Goal: Task Accomplishment & Management: Manage account settings

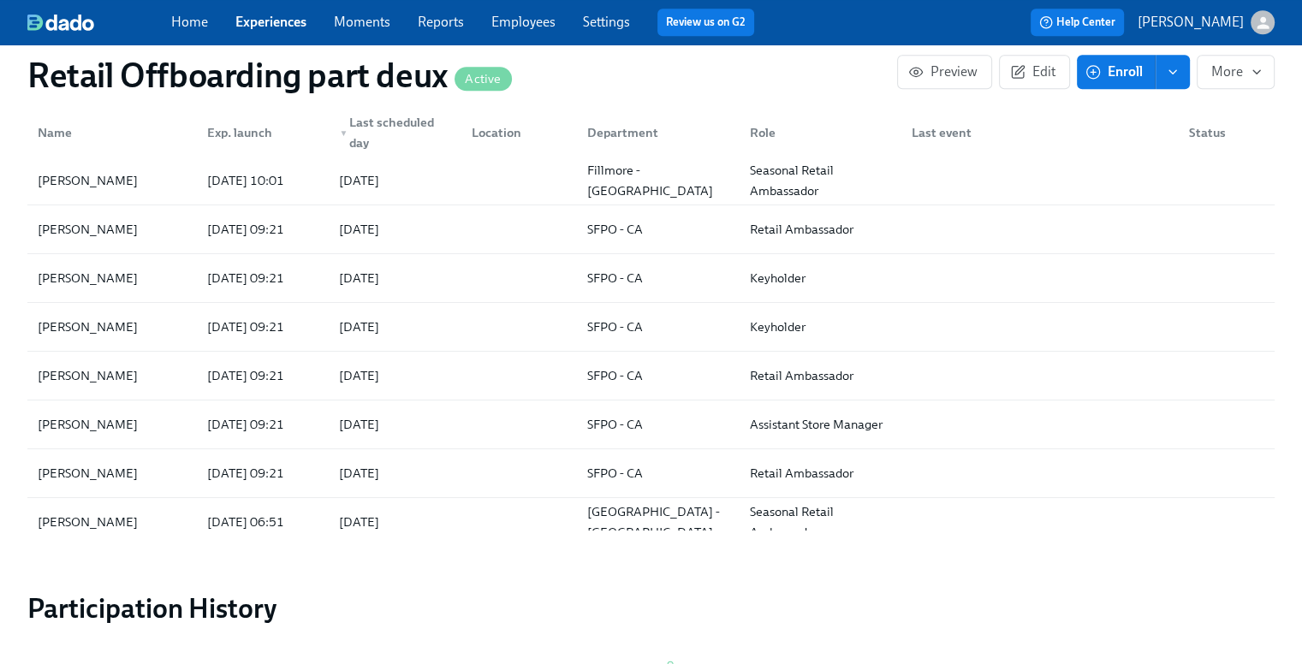
scroll to position [0, 9562]
click at [539, 24] on link "Employees" at bounding box center [523, 22] width 64 height 16
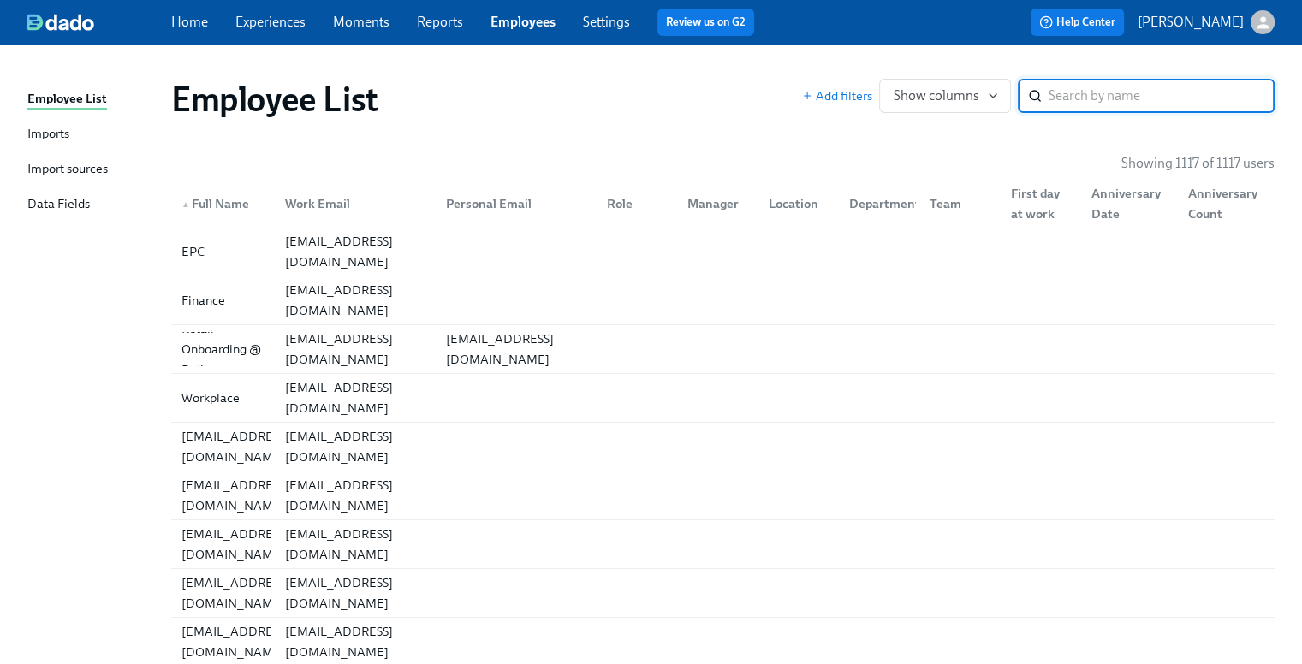
click at [32, 134] on div "Imports" at bounding box center [48, 134] width 42 height 21
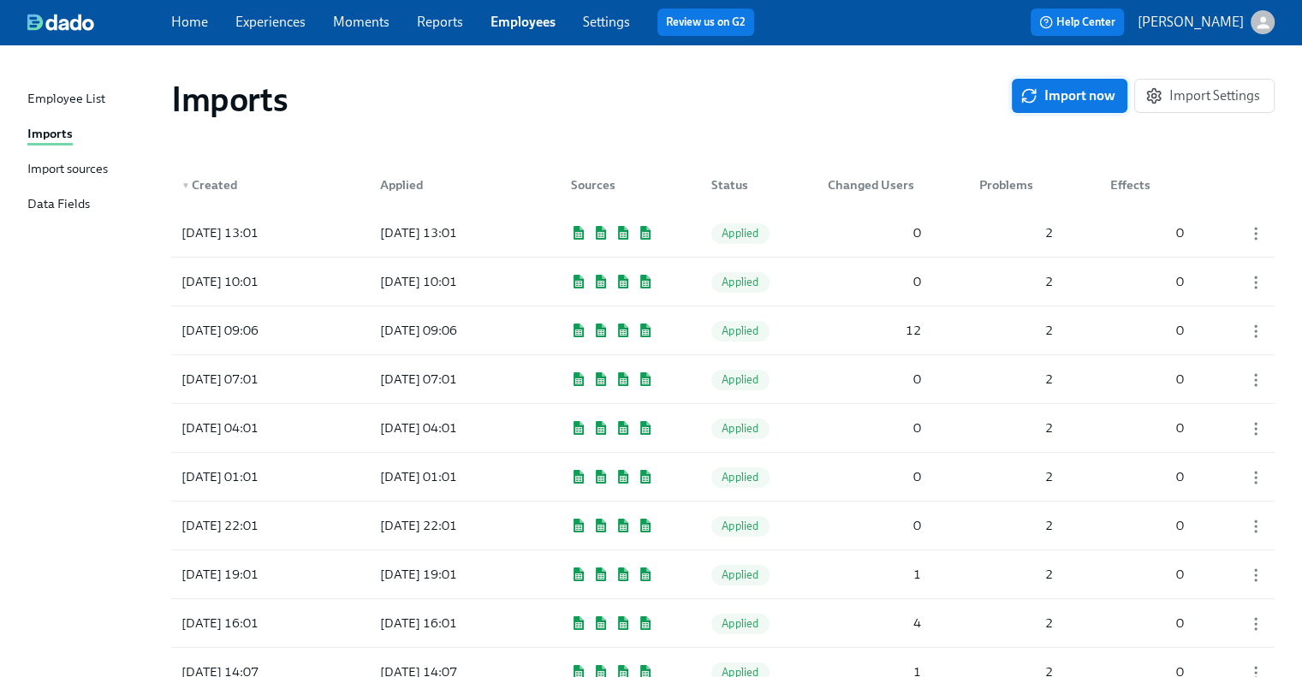
click at [1045, 95] on span "Import now" at bounding box center [1070, 95] width 92 height 17
click at [411, 236] on div at bounding box center [443, 233] width 154 height 34
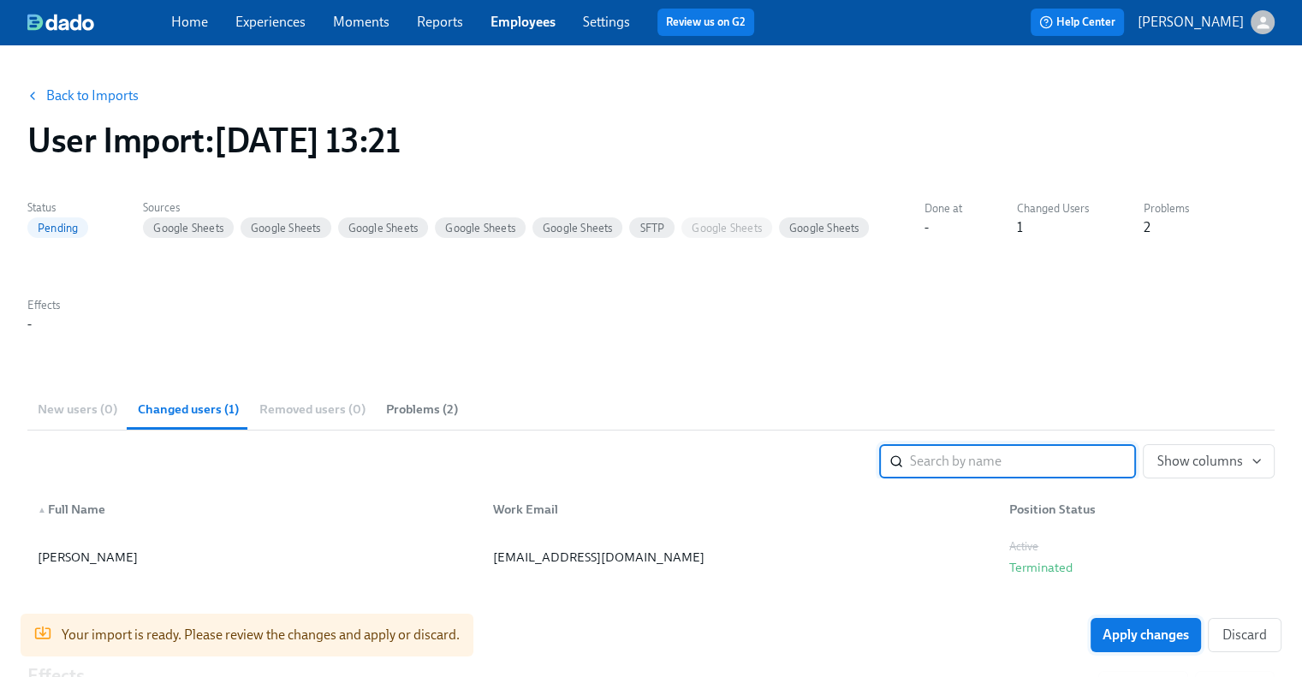
click at [1156, 639] on span "Apply changes" at bounding box center [1146, 635] width 86 height 17
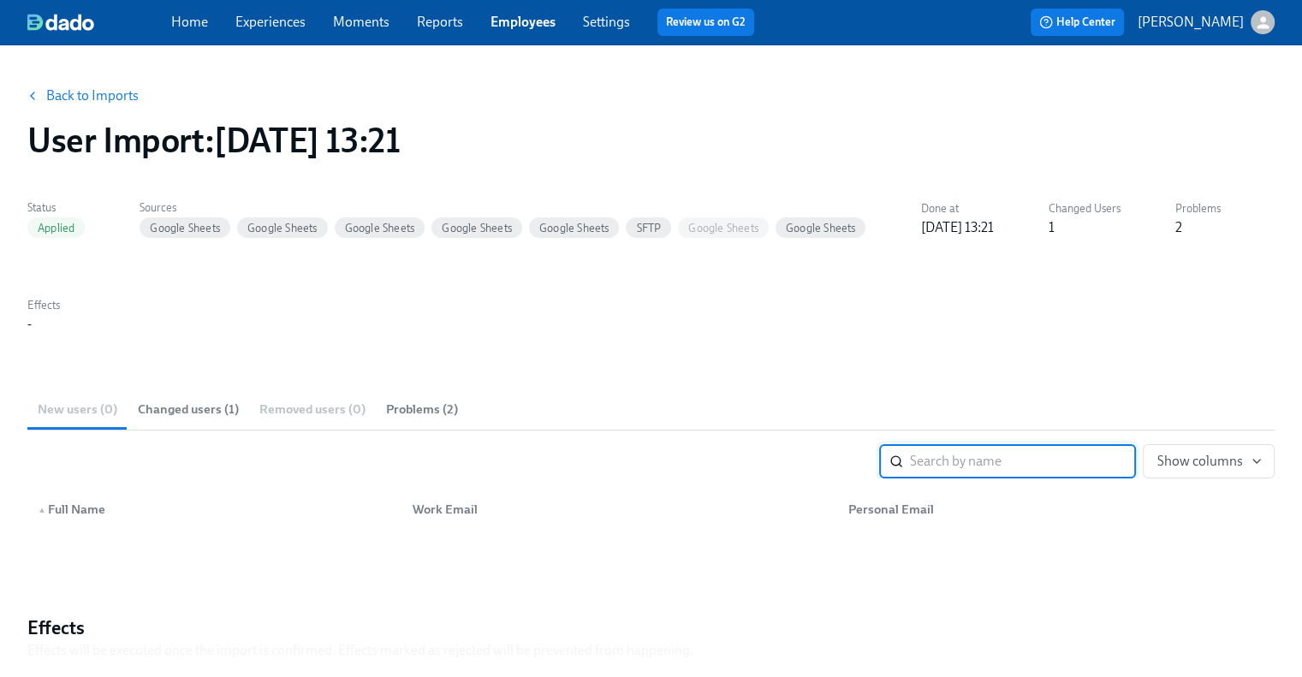
click at [264, 27] on link "Experiences" at bounding box center [270, 22] width 70 height 16
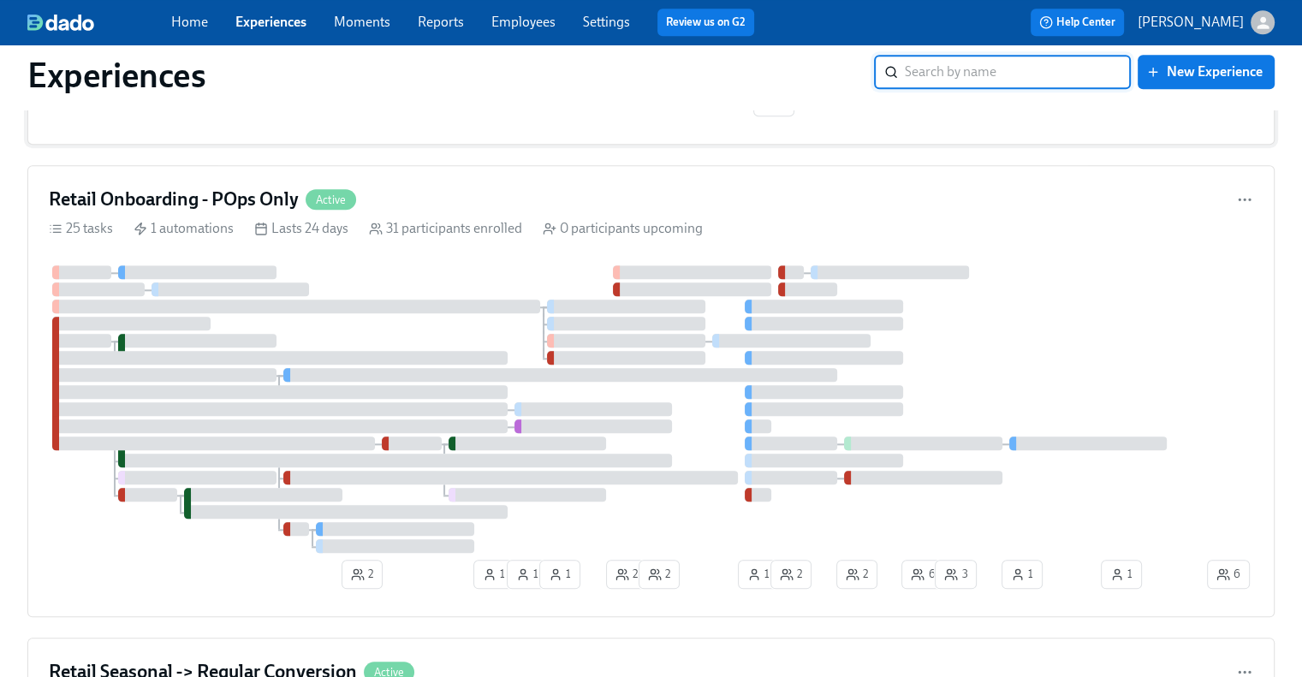
scroll to position [1798, 0]
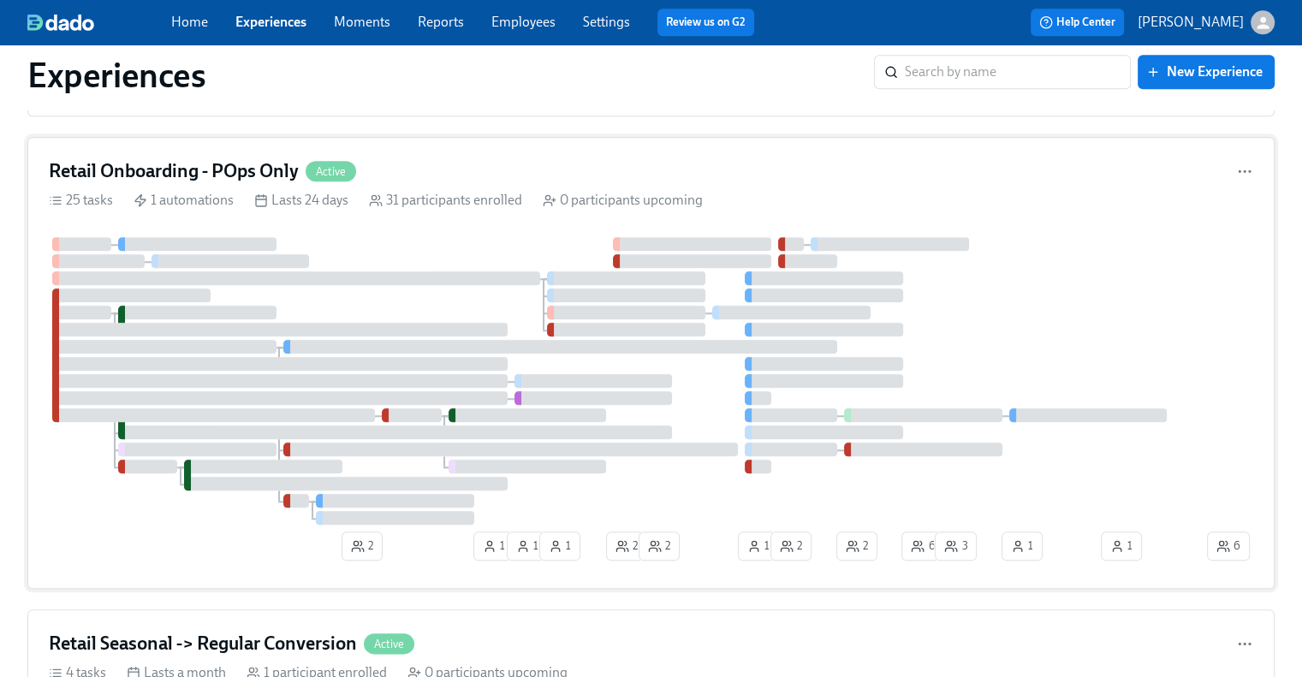
click at [266, 158] on h4 "Retail Onboarding - POps Only" at bounding box center [174, 171] width 250 height 26
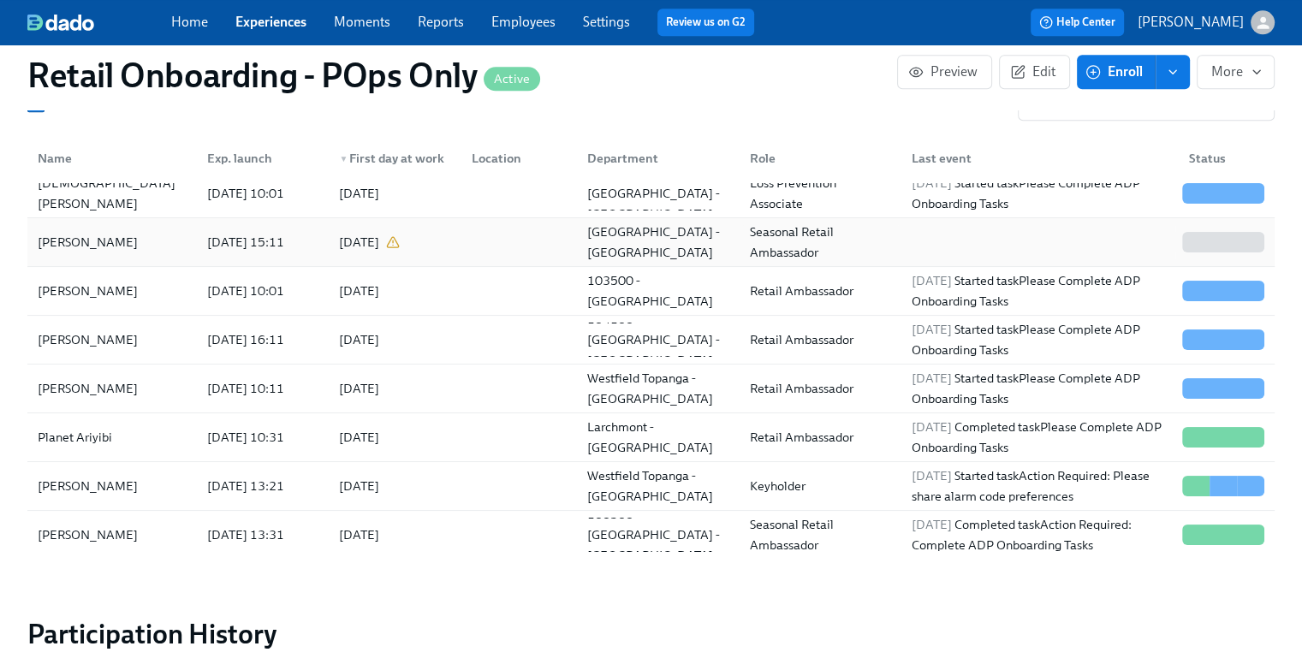
scroll to position [343, 0]
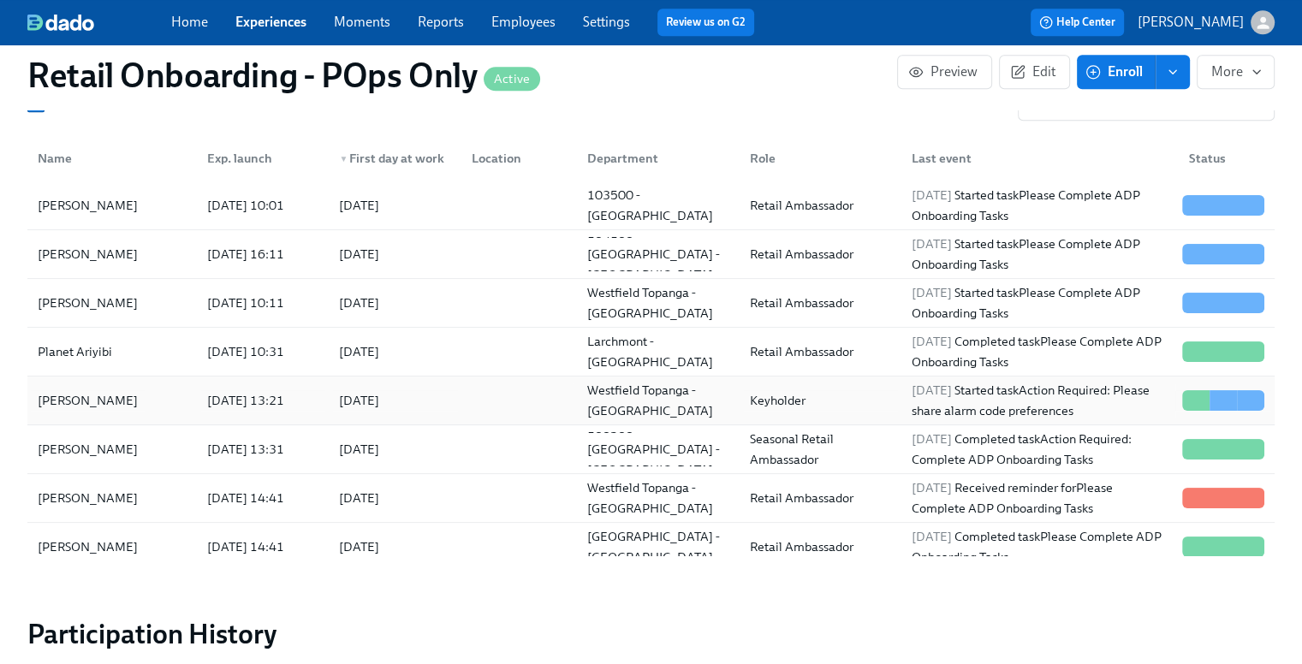
click at [100, 390] on div "[PERSON_NAME]" at bounding box center [88, 400] width 114 height 21
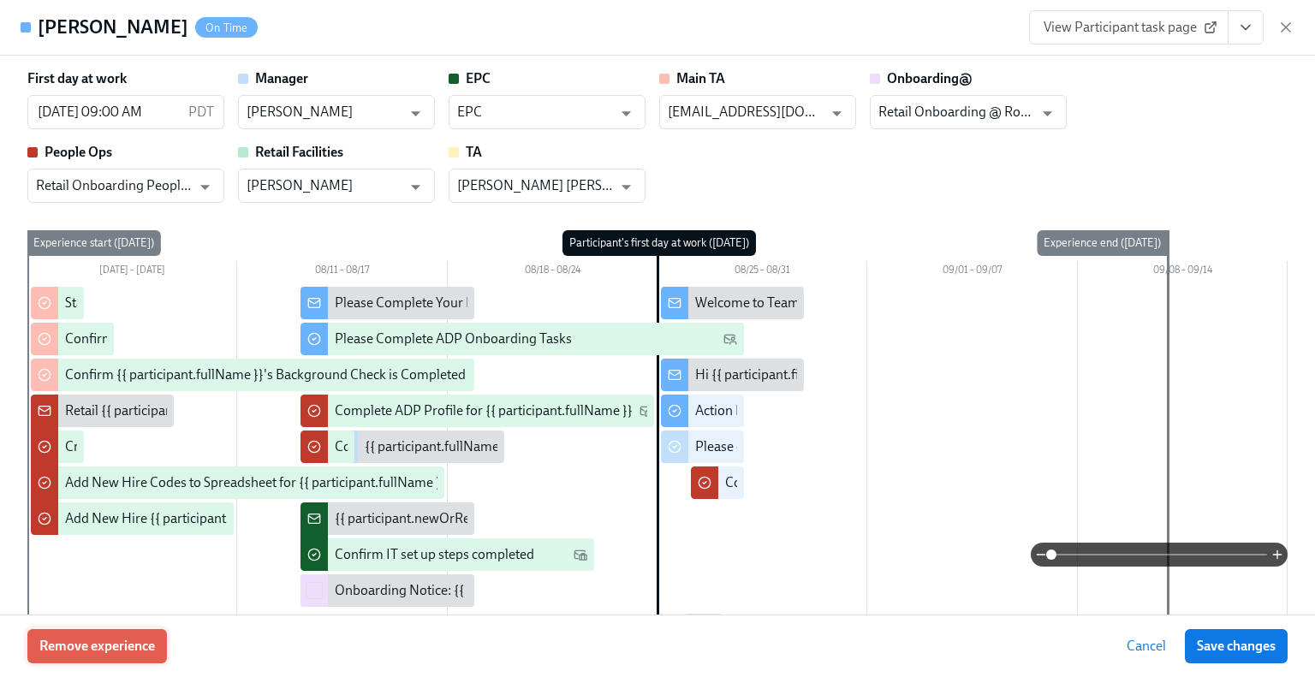
click at [92, 655] on button "Remove experience" at bounding box center [97, 646] width 140 height 34
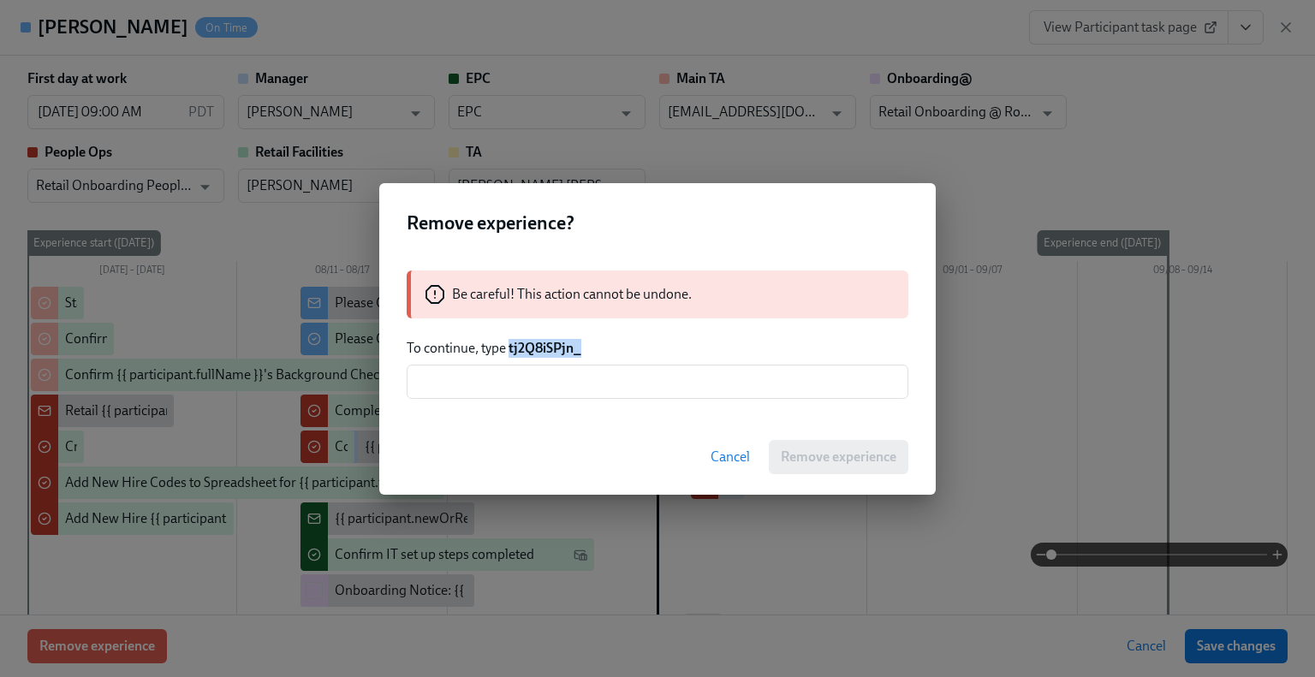
drag, startPoint x: 582, startPoint y: 348, endPoint x: 508, endPoint y: 351, distance: 74.5
click at [508, 351] on p "To continue, type tj2Q8iSPjn_" at bounding box center [658, 348] width 502 height 19
copy strong "tj2Q8iSPjn_"
click at [491, 383] on input "text" at bounding box center [658, 382] width 502 height 34
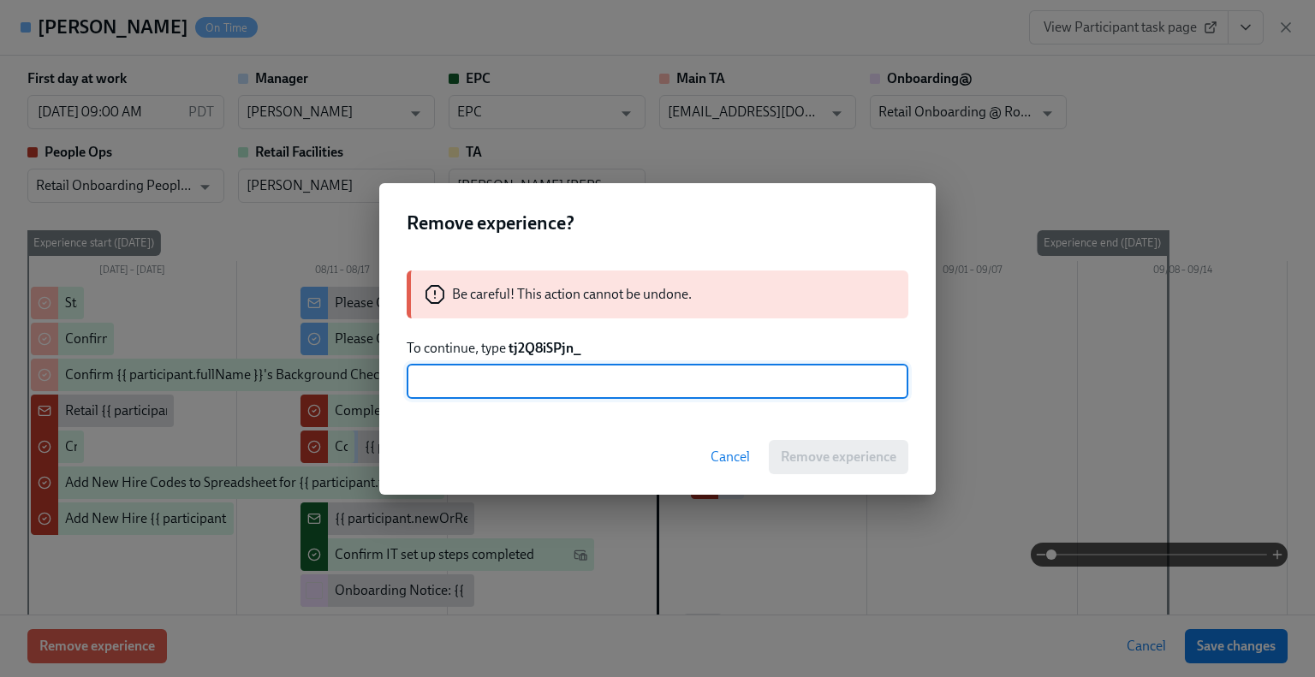
paste input "tj2Q8iSPjn_"
type input "tj2Q8iSPjn_"
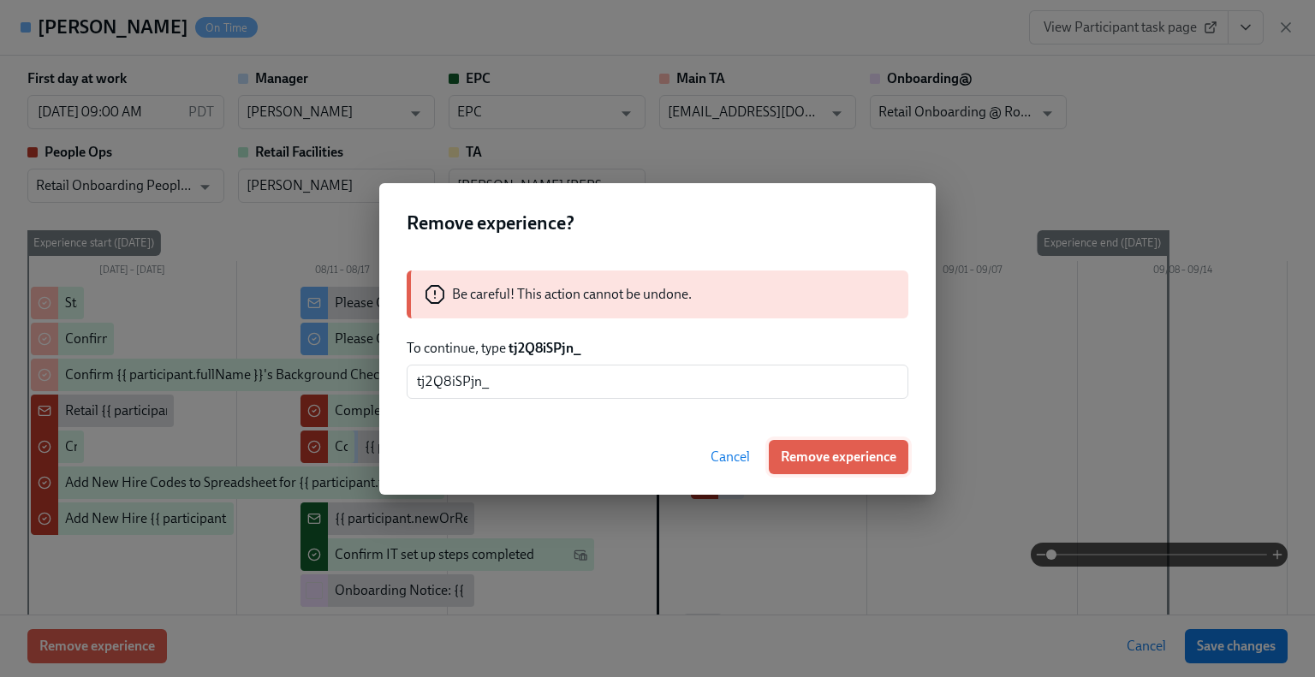
click at [819, 458] on span "Remove experience" at bounding box center [839, 457] width 116 height 17
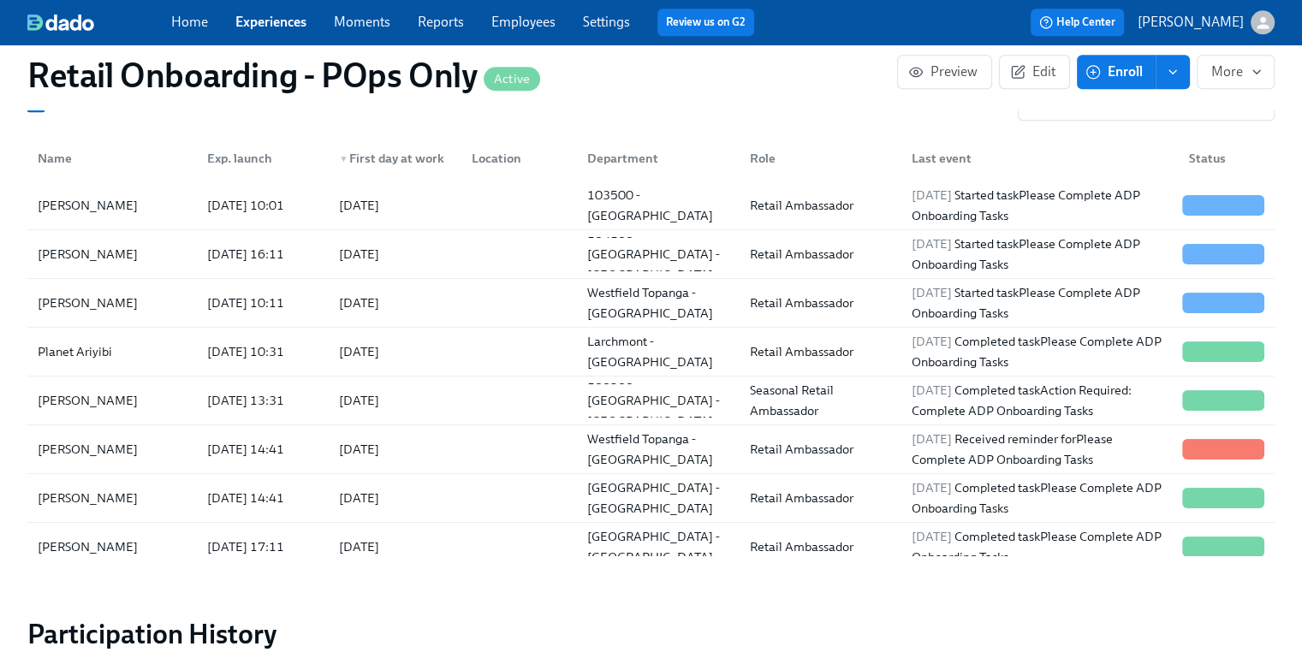
scroll to position [0, 9562]
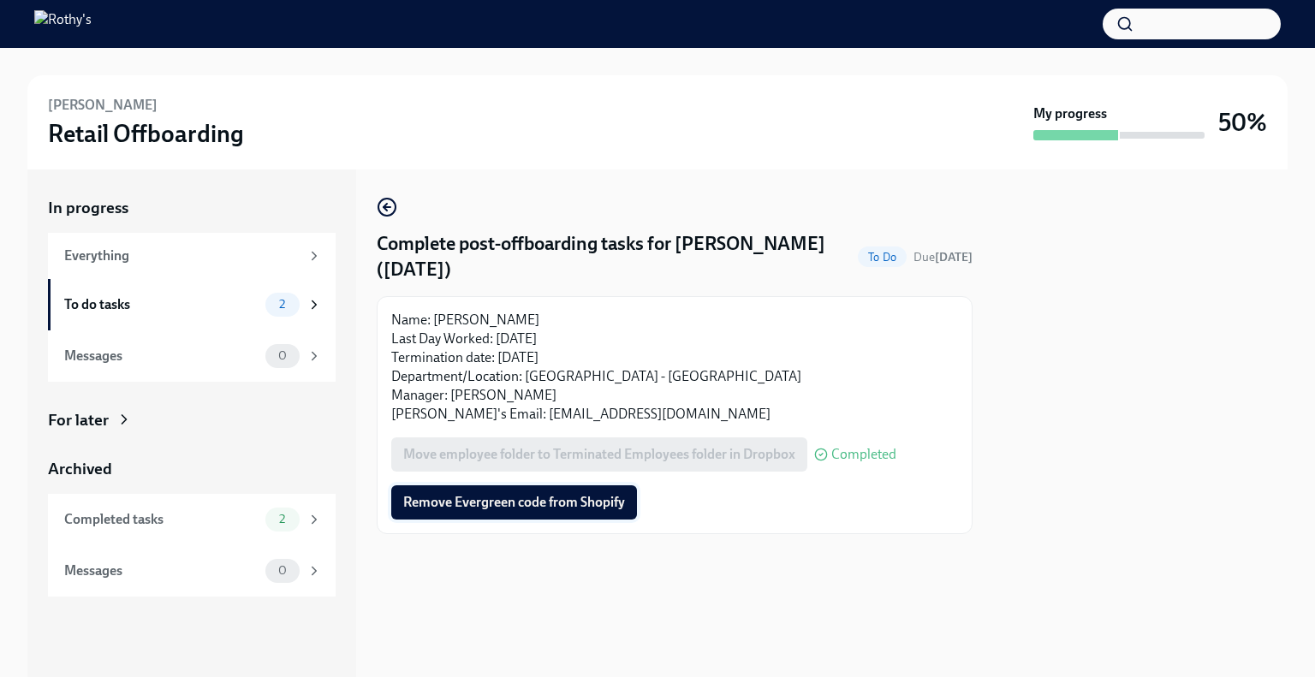
click at [538, 497] on span "Remove Evergreen code from Shopify" at bounding box center [514, 502] width 222 height 17
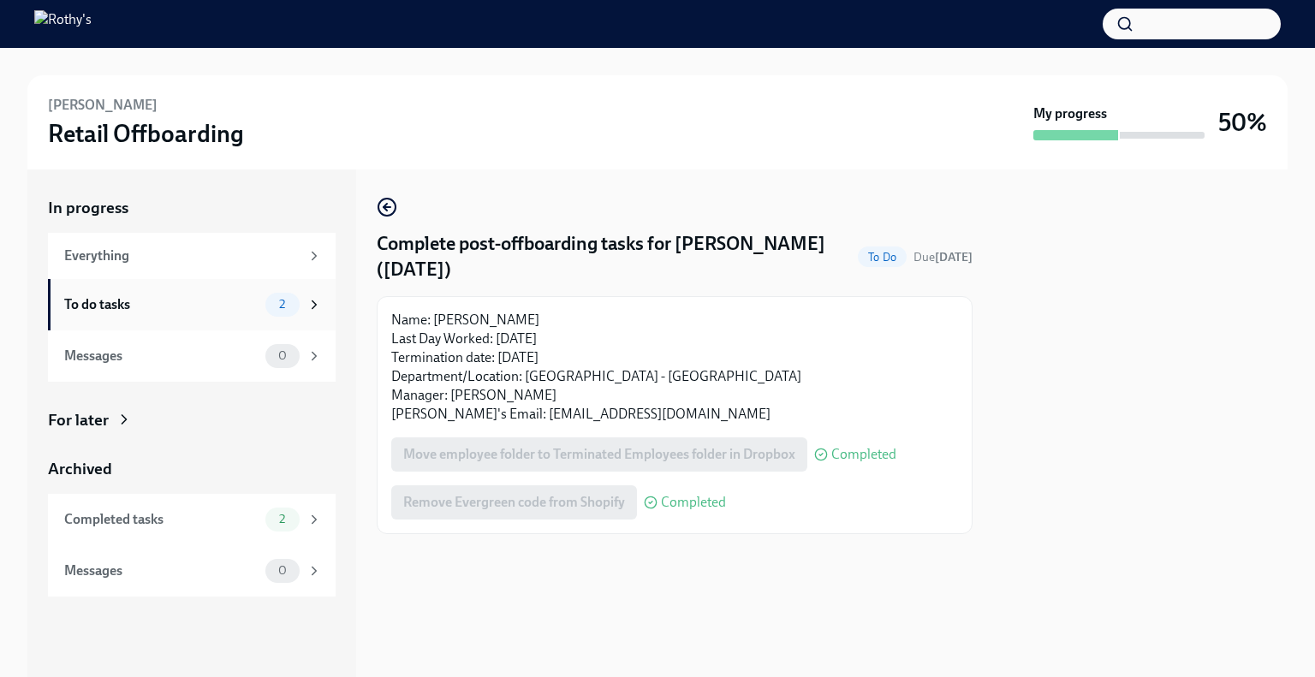
click at [222, 300] on div "To do tasks" at bounding box center [161, 304] width 194 height 19
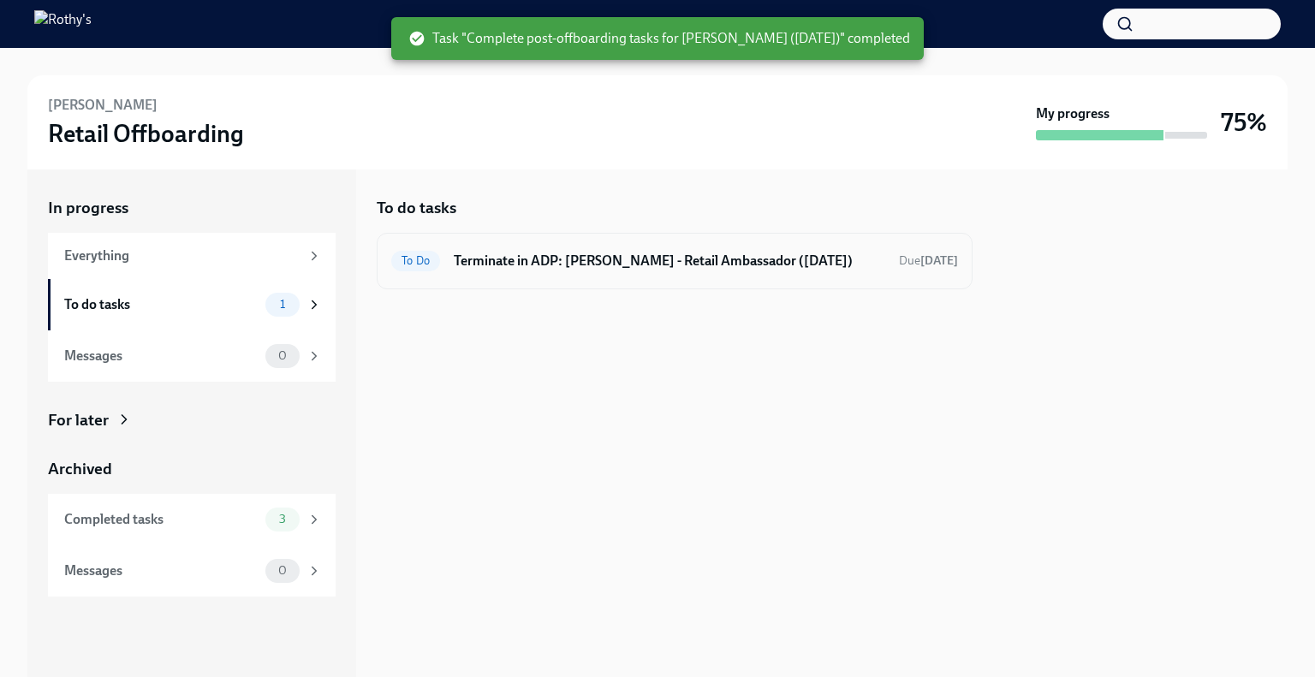
click at [478, 257] on h6 "Terminate in ADP: Nicole - Retail Ambassador (08/25/2025)" at bounding box center [670, 261] width 432 height 19
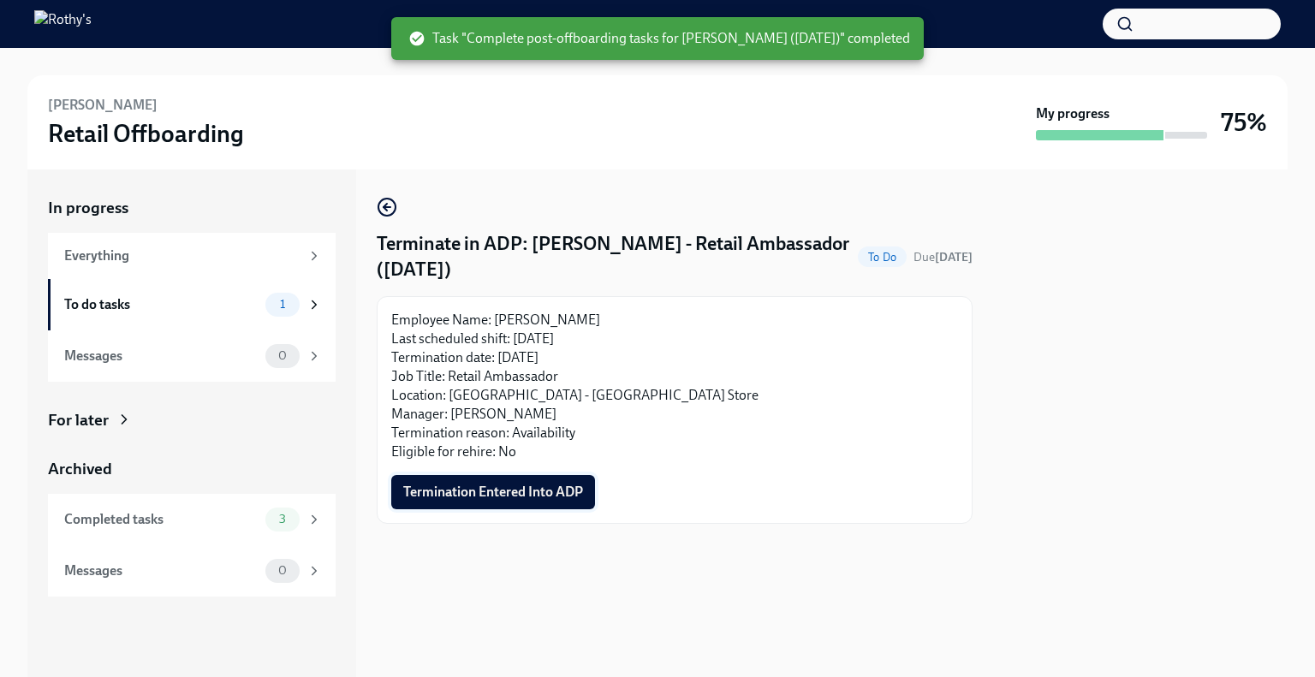
click at [462, 503] on button "Termination Entered Into ADP" at bounding box center [493, 492] width 204 height 34
